Goal: Information Seeking & Learning: Learn about a topic

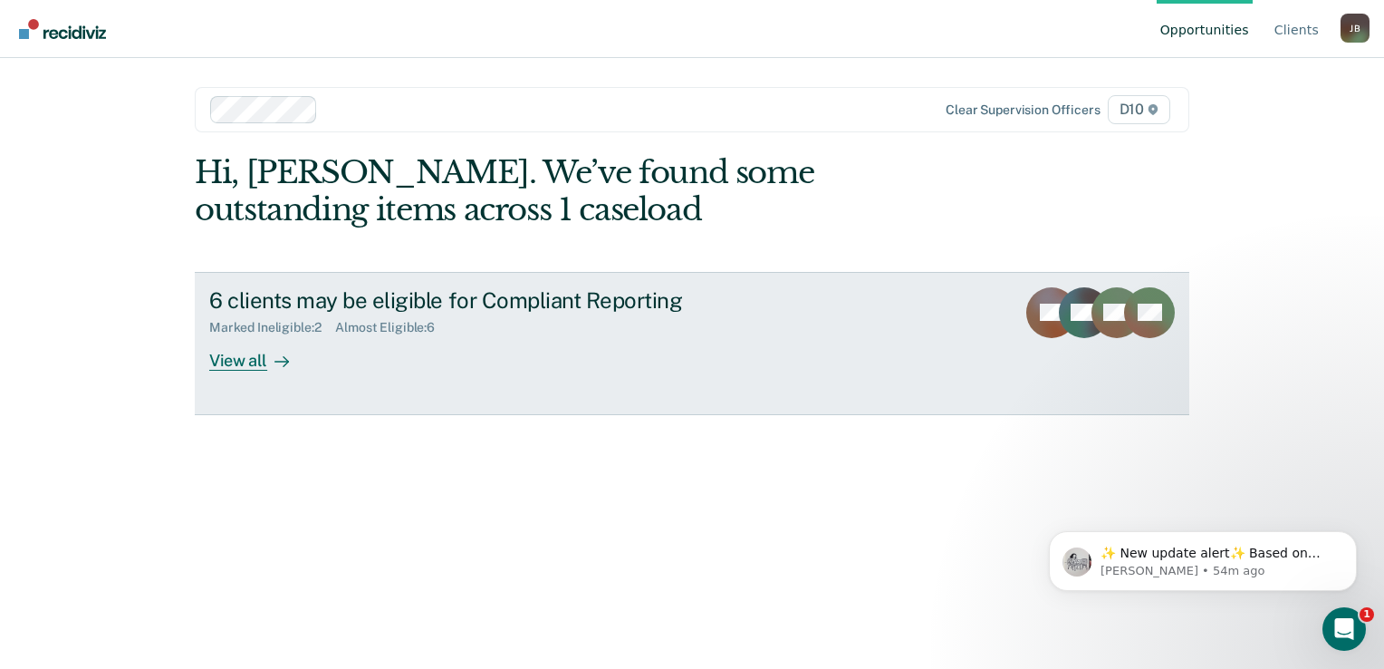
click at [323, 343] on div "6 clients may be eligible for Compliant Reporting Marked Ineligible : 2 Almost …" at bounding box center [548, 328] width 679 height 83
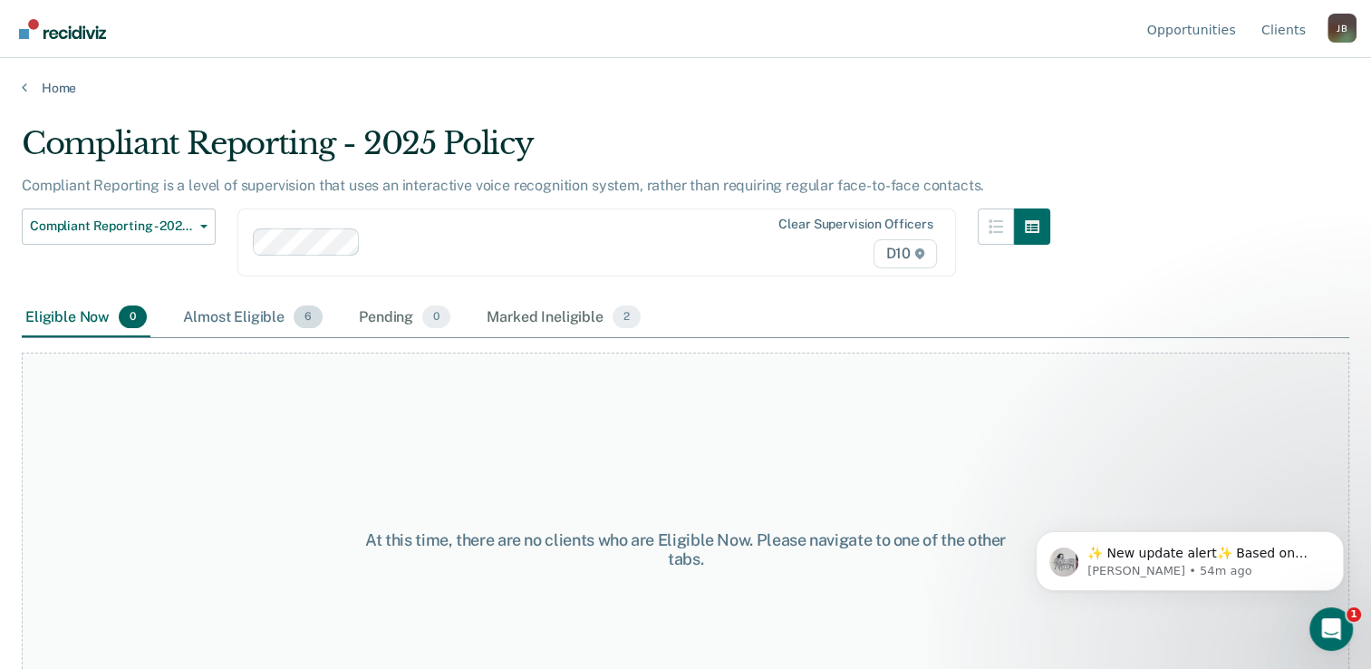
drag, startPoint x: 298, startPoint y: 317, endPoint x: 329, endPoint y: 328, distance: 32.7
click at [301, 317] on span "6" at bounding box center [307, 317] width 29 height 24
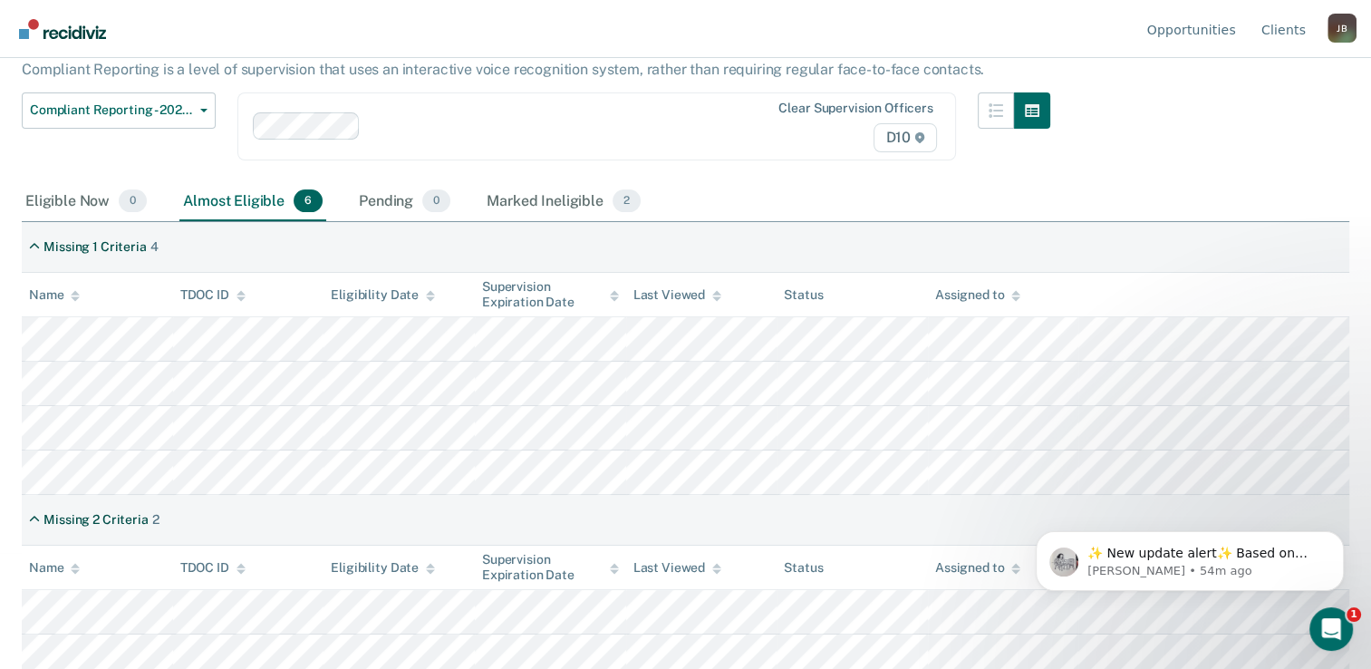
scroll to position [123, 0]
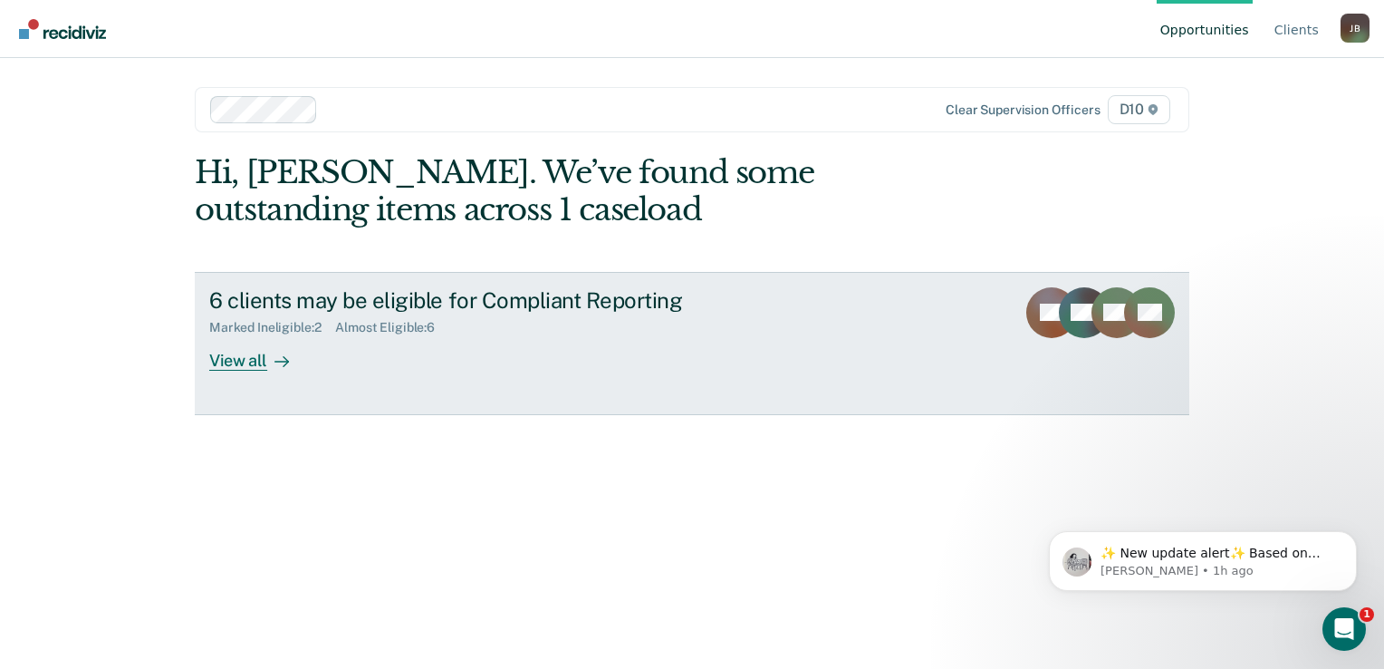
click at [262, 357] on div "View all" at bounding box center [259, 352] width 101 height 35
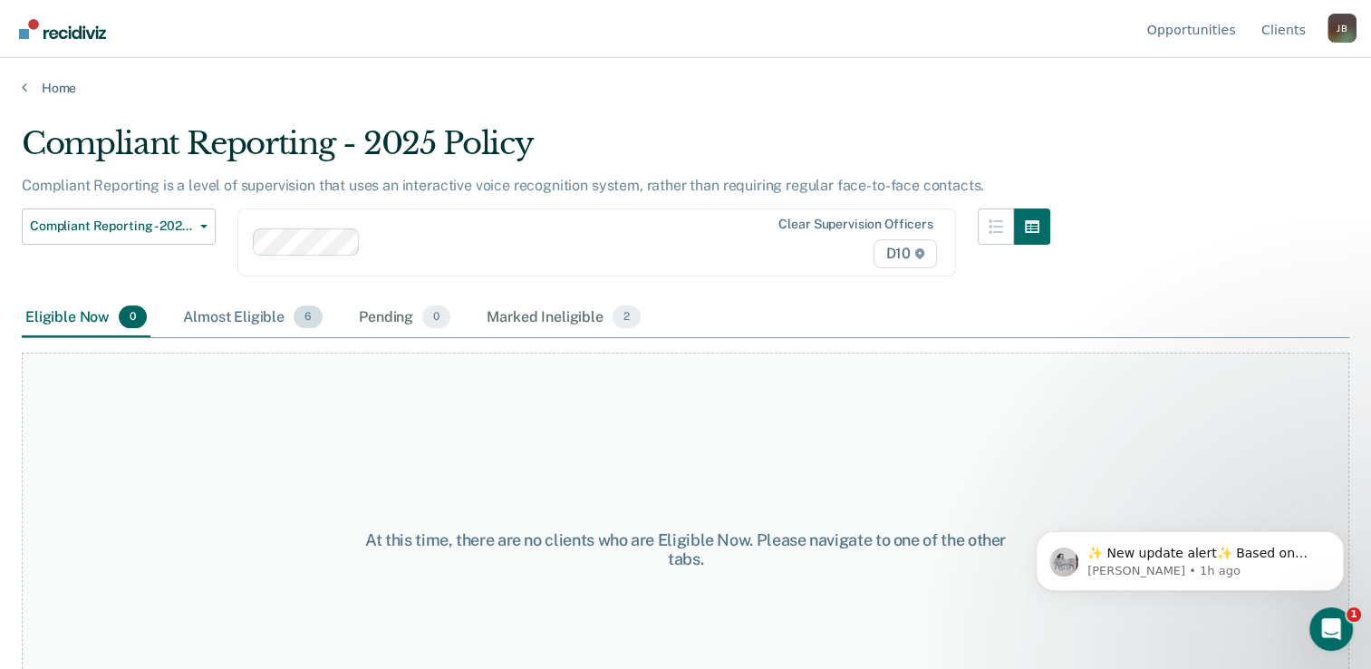
click at [275, 317] on div "Almost Eligible 6" at bounding box center [252, 318] width 147 height 40
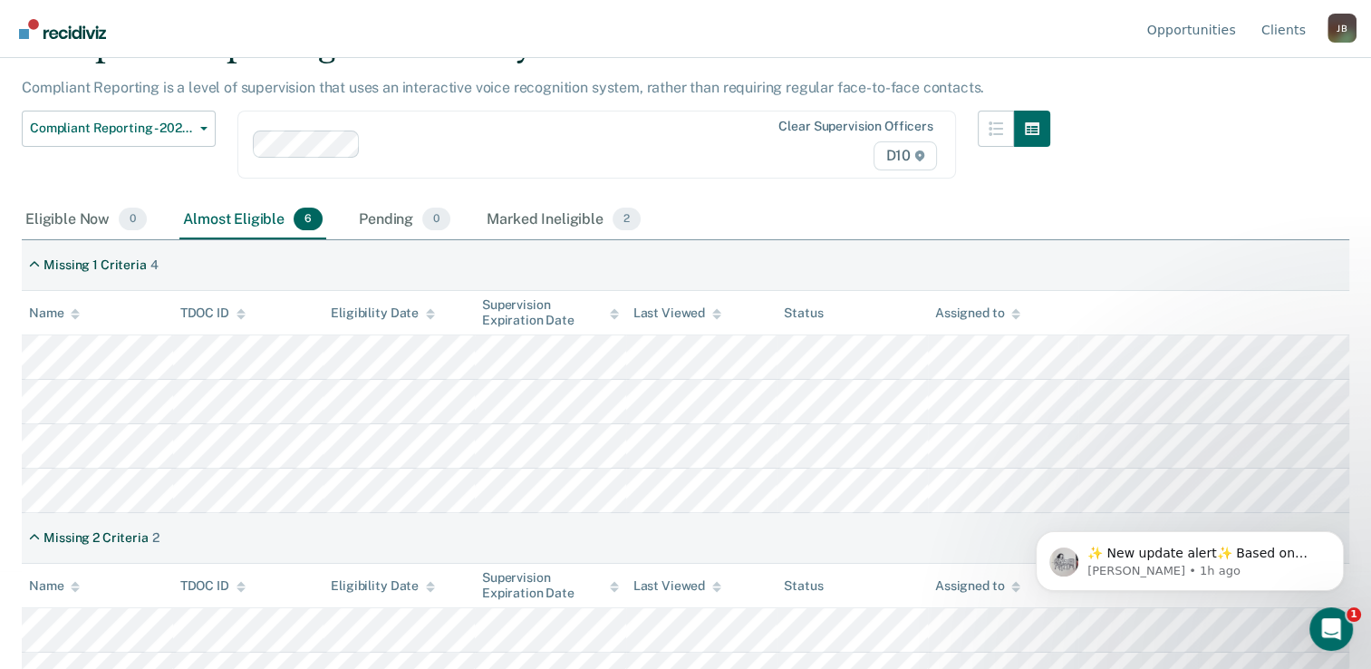
scroll to position [123, 0]
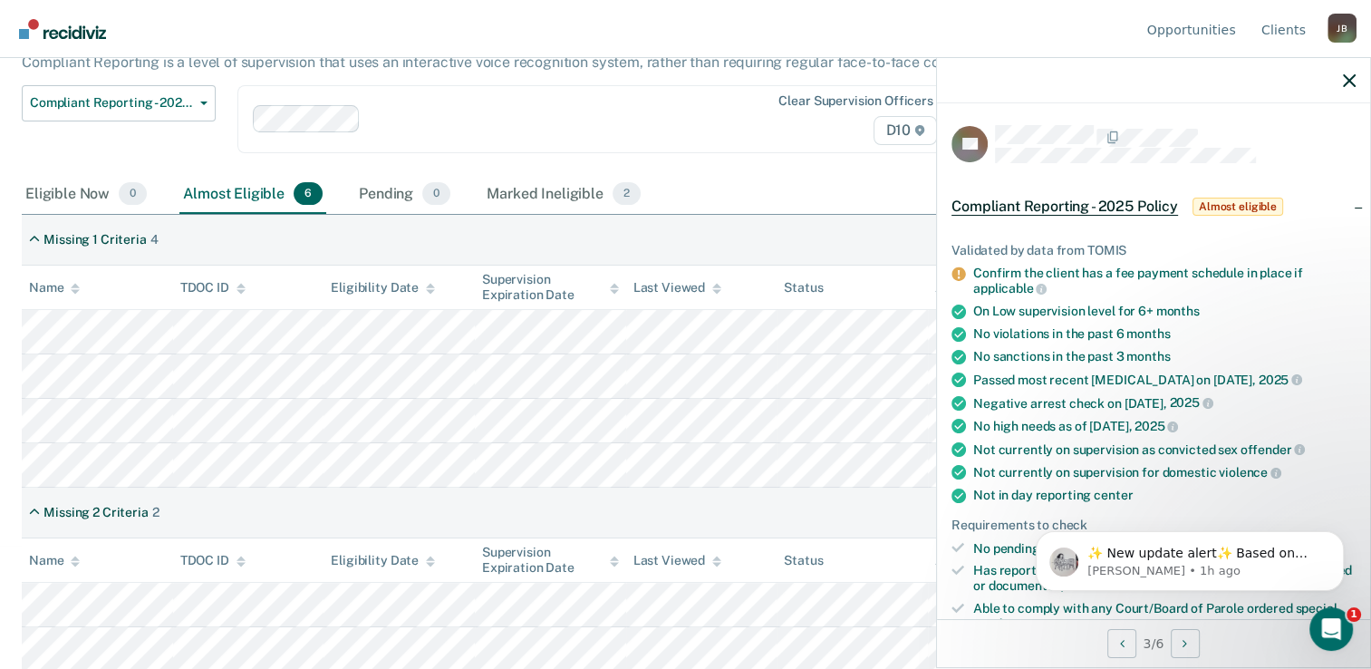
click at [1343, 31] on div "J B" at bounding box center [1341, 28] width 29 height 29
click at [1229, 140] on link "Log Out" at bounding box center [1268, 142] width 117 height 15
